Goal: Task Accomplishment & Management: Complete application form

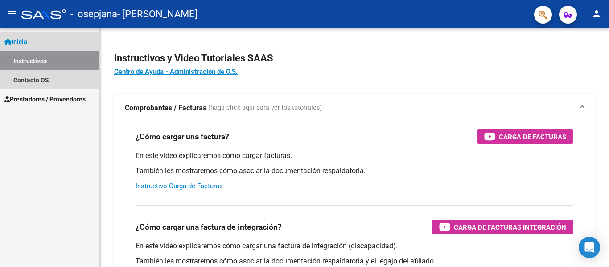
click at [27, 44] on span "Inicio" at bounding box center [15, 42] width 23 height 10
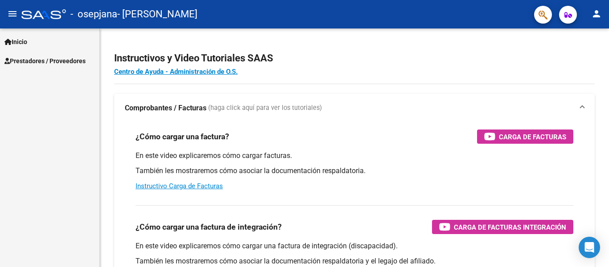
click at [27, 44] on span "Inicio" at bounding box center [15, 42] width 23 height 10
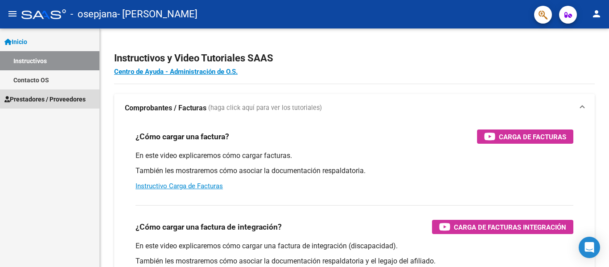
click at [53, 98] on span "Prestadores / Proveedores" at bounding box center [44, 99] width 81 height 10
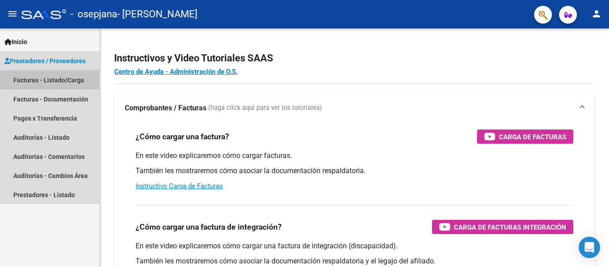
click at [58, 78] on link "Facturas - Listado/Carga" at bounding box center [49, 79] width 99 height 19
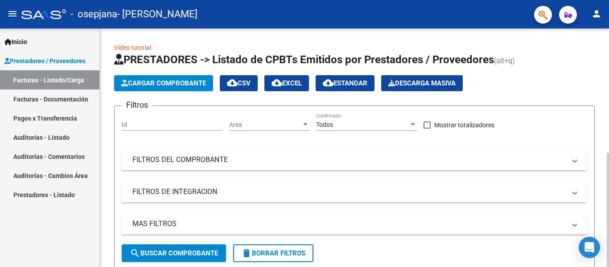
click at [160, 85] on span "Cargar Comprobante" at bounding box center [163, 83] width 85 height 8
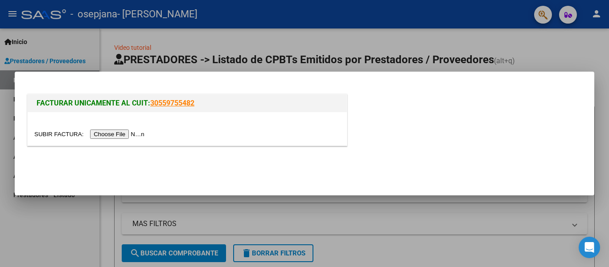
click at [134, 135] on input "file" at bounding box center [90, 134] width 113 height 9
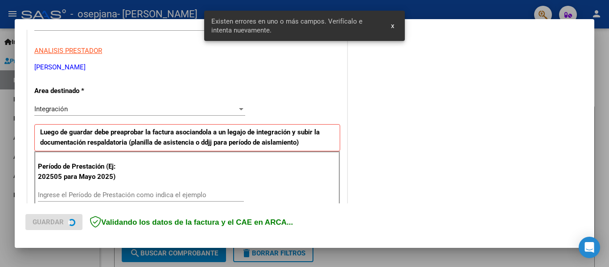
scroll to position [207, 0]
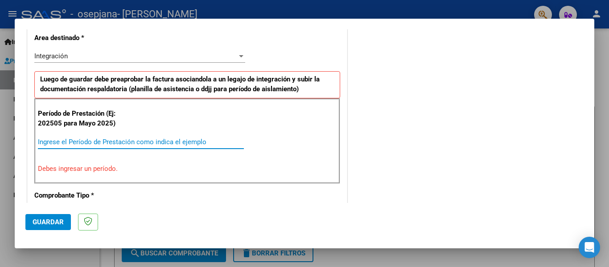
click at [112, 142] on input "Ingrese el Período de Prestación como indica el ejemplo" at bounding box center [141, 142] width 206 height 8
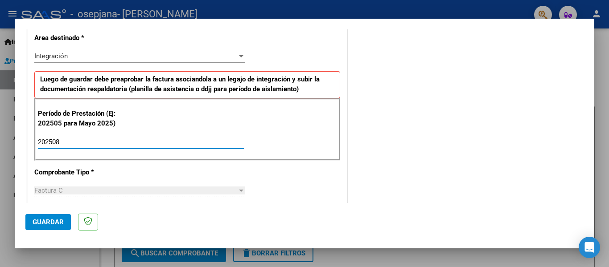
type input "202508"
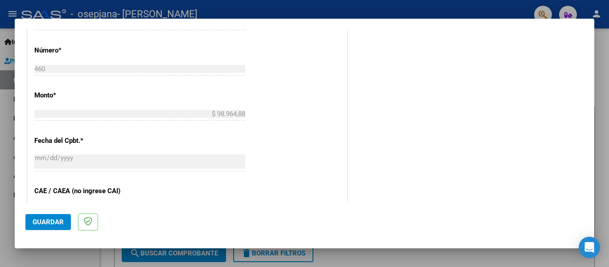
scroll to position [415, 0]
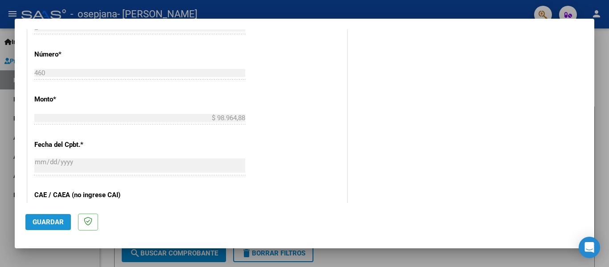
click at [46, 222] on span "Guardar" at bounding box center [48, 222] width 31 height 8
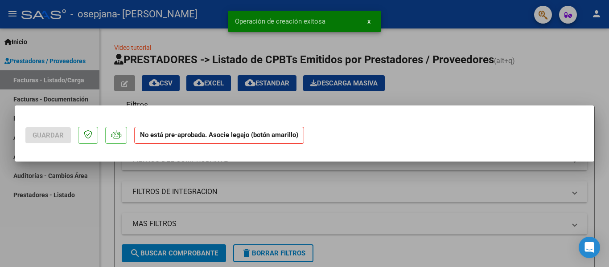
scroll to position [0, 0]
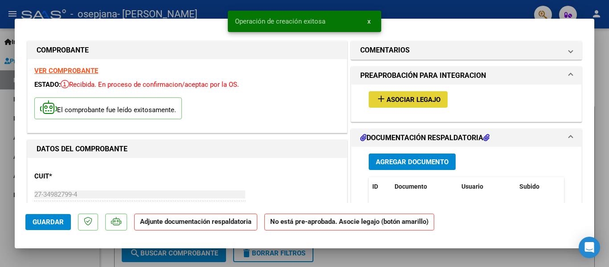
click at [399, 97] on span "Asociar Legajo" at bounding box center [413, 100] width 54 height 8
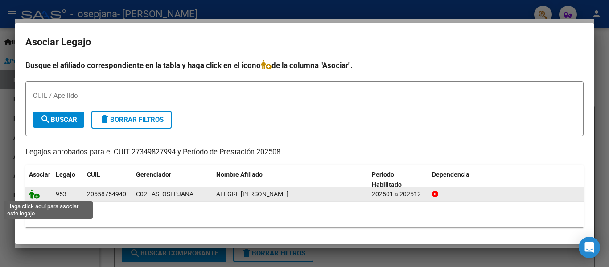
click at [34, 196] on icon at bounding box center [34, 194] width 11 height 10
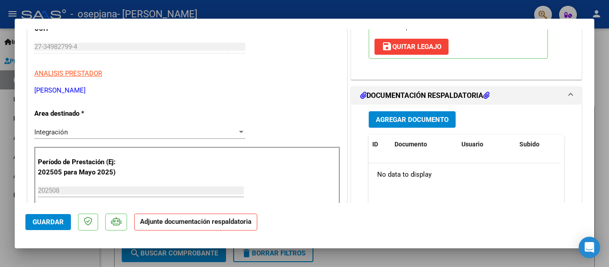
scroll to position [148, 0]
click at [428, 116] on span "Agregar Documento" at bounding box center [412, 119] width 73 height 8
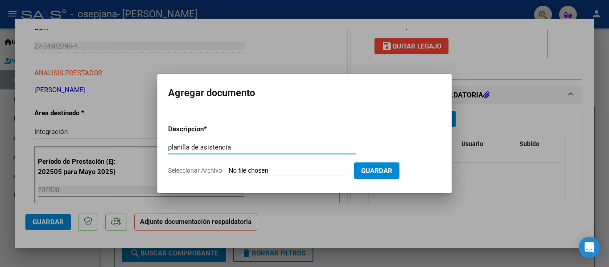
type input "planilla de asistencia"
click at [212, 171] on span "Seleccionar Archivo" at bounding box center [195, 170] width 54 height 7
click at [229, 171] on input "Seleccionar Archivo" at bounding box center [288, 171] width 118 height 8
type input "C:\fakepath\PLANILLA AGOSTO ALEGRE.pdf"
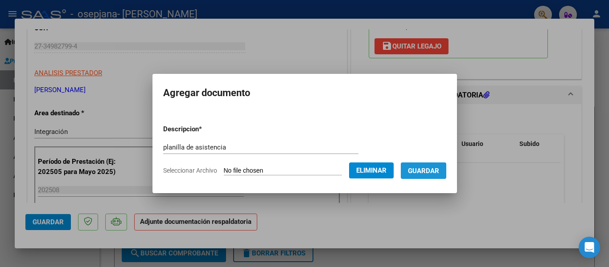
click at [414, 171] on span "Guardar" at bounding box center [423, 171] width 31 height 8
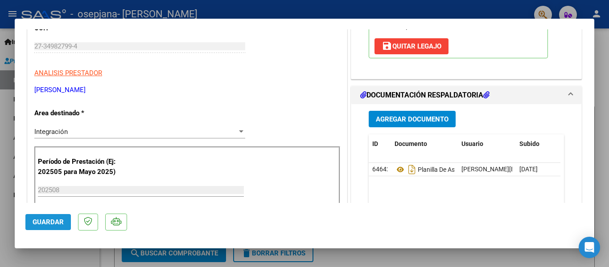
click at [48, 225] on span "Guardar" at bounding box center [48, 222] width 31 height 8
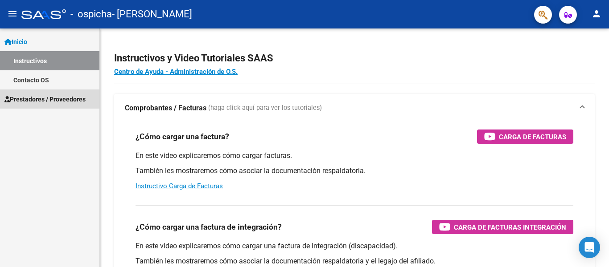
click at [61, 102] on span "Prestadores / Proveedores" at bounding box center [44, 99] width 81 height 10
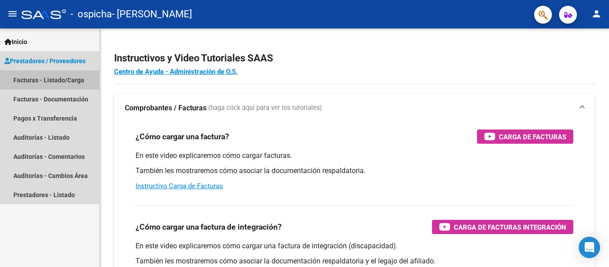
click at [69, 78] on link "Facturas - Listado/Carga" at bounding box center [49, 79] width 99 height 19
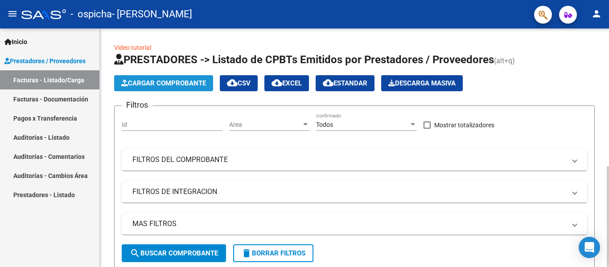
click at [182, 82] on span "Cargar Comprobante" at bounding box center [163, 83] width 85 height 8
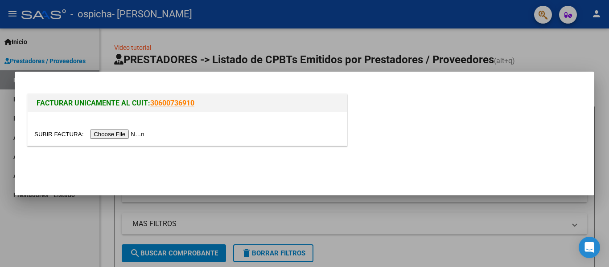
click at [120, 133] on input "file" at bounding box center [90, 134] width 113 height 9
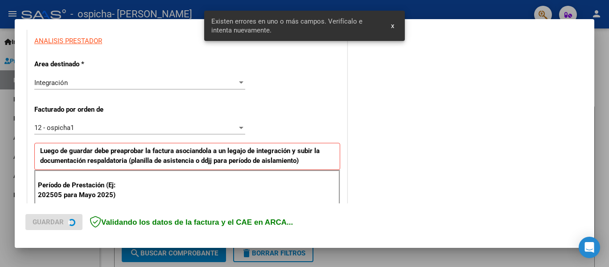
scroll to position [269, 0]
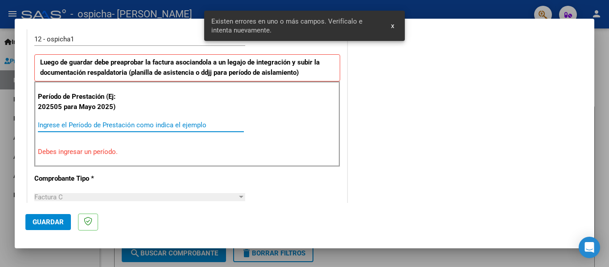
click at [143, 123] on input "Ingrese el Período de Prestación como indica el ejemplo" at bounding box center [141, 125] width 206 height 8
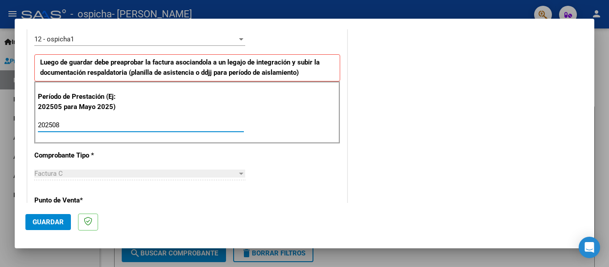
type input "202508"
click at [57, 222] on span "Guardar" at bounding box center [48, 222] width 31 height 8
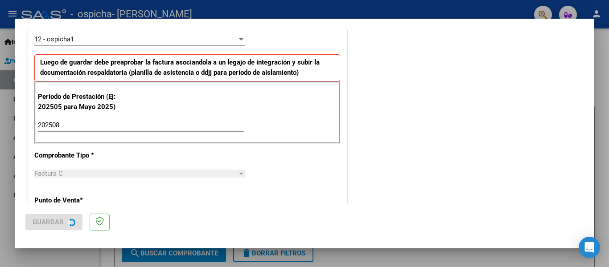
scroll to position [0, 0]
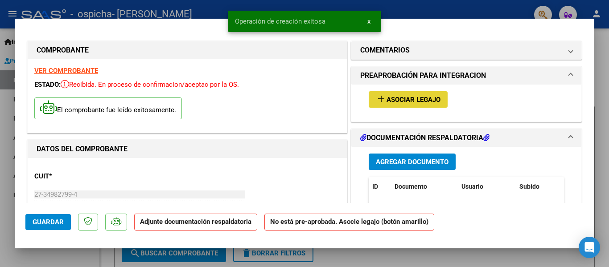
click at [396, 98] on span "Asociar Legajo" at bounding box center [413, 100] width 54 height 8
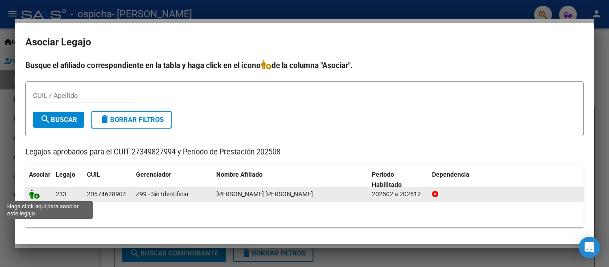
click at [31, 195] on icon at bounding box center [34, 194] width 11 height 10
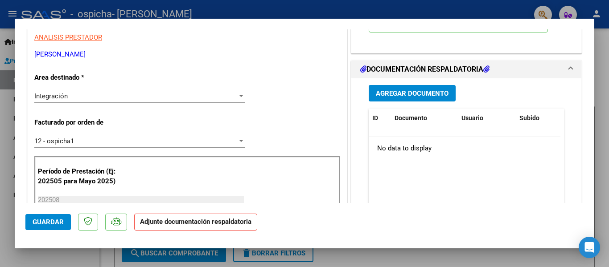
scroll to position [187, 0]
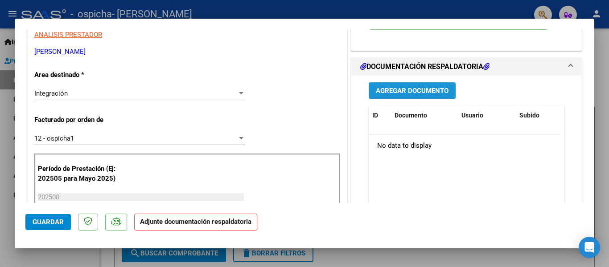
click at [421, 92] on span "Agregar Documento" at bounding box center [412, 91] width 73 height 8
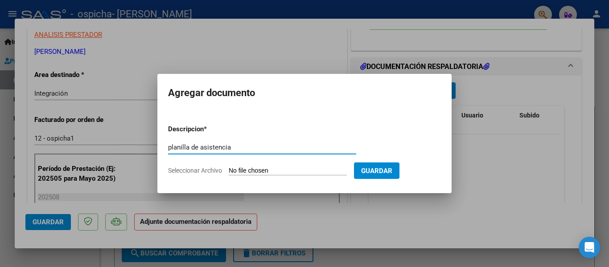
type input "planilla de asistencia"
click at [189, 172] on span "Seleccionar Archivo" at bounding box center [195, 170] width 54 height 7
click at [229, 172] on input "Seleccionar Archivo" at bounding box center [288, 171] width 118 height 8
type input "C:\fakepath\PLANILLA AGOSTO CORIA.pdf"
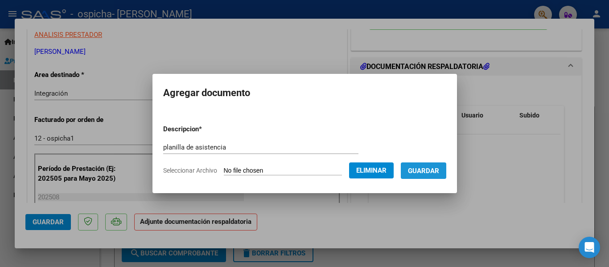
click at [426, 172] on span "Guardar" at bounding box center [423, 171] width 31 height 8
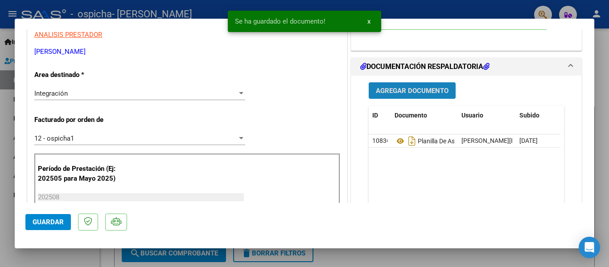
click at [399, 95] on span "Agregar Documento" at bounding box center [412, 91] width 73 height 8
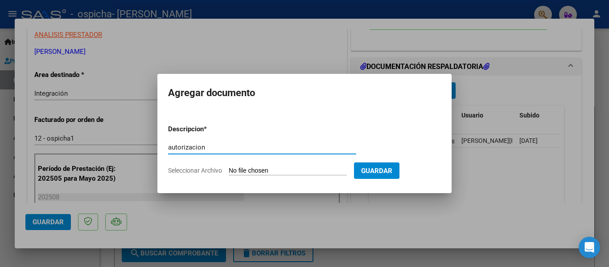
type input "autorizacion"
click at [213, 170] on span "Seleccionar Archivo" at bounding box center [195, 170] width 54 height 7
click at [229, 170] on input "Seleccionar Archivo" at bounding box center [288, 171] width 118 height 8
type input "C:\fakepath\OTTENSTEIN TATIANA PSICOLOGIA- CORIA TIZIANO FEBRERO A DIC 2025.pdf"
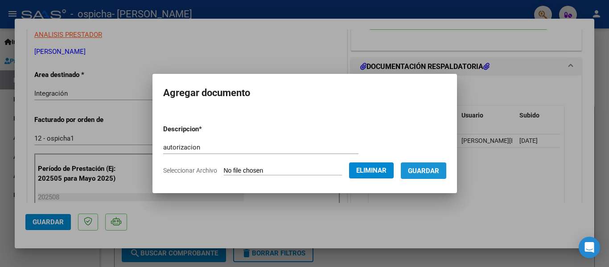
click at [426, 169] on span "Guardar" at bounding box center [423, 171] width 31 height 8
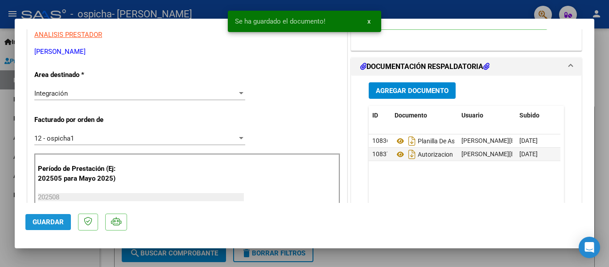
click at [45, 223] on span "Guardar" at bounding box center [48, 222] width 31 height 8
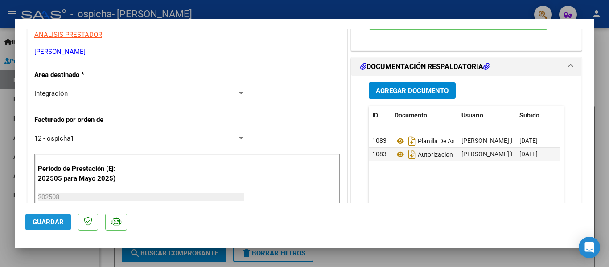
click at [49, 225] on span "Guardar" at bounding box center [48, 222] width 31 height 8
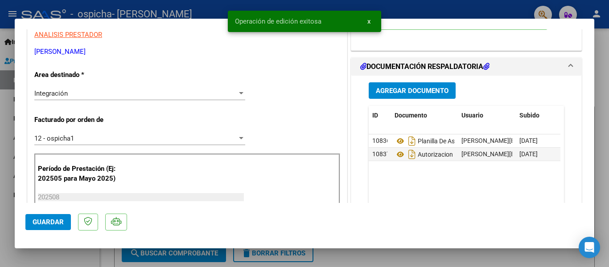
click at [451, 254] on div at bounding box center [304, 133] width 609 height 267
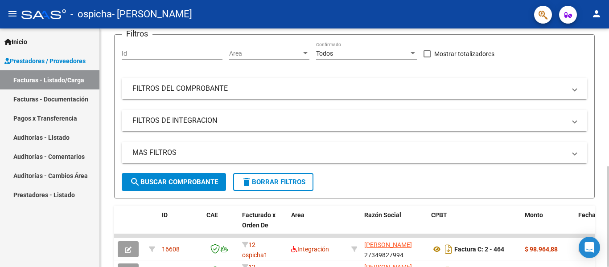
scroll to position [76, 0]
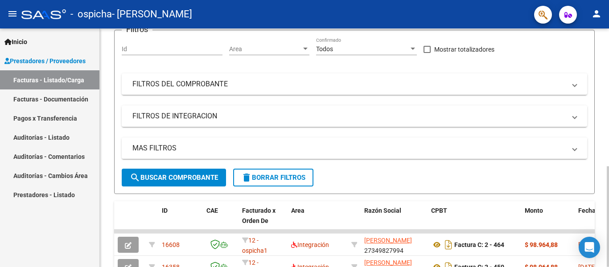
click at [601, 167] on div at bounding box center [607, 217] width 2 height 101
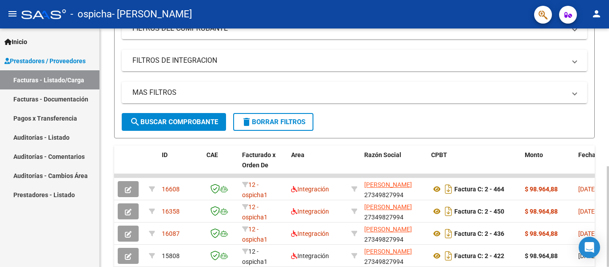
scroll to position [132, 0]
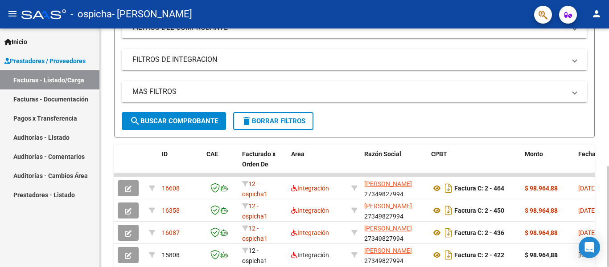
click at [601, 167] on div at bounding box center [607, 217] width 2 height 101
